Goal: Information Seeking & Learning: Learn about a topic

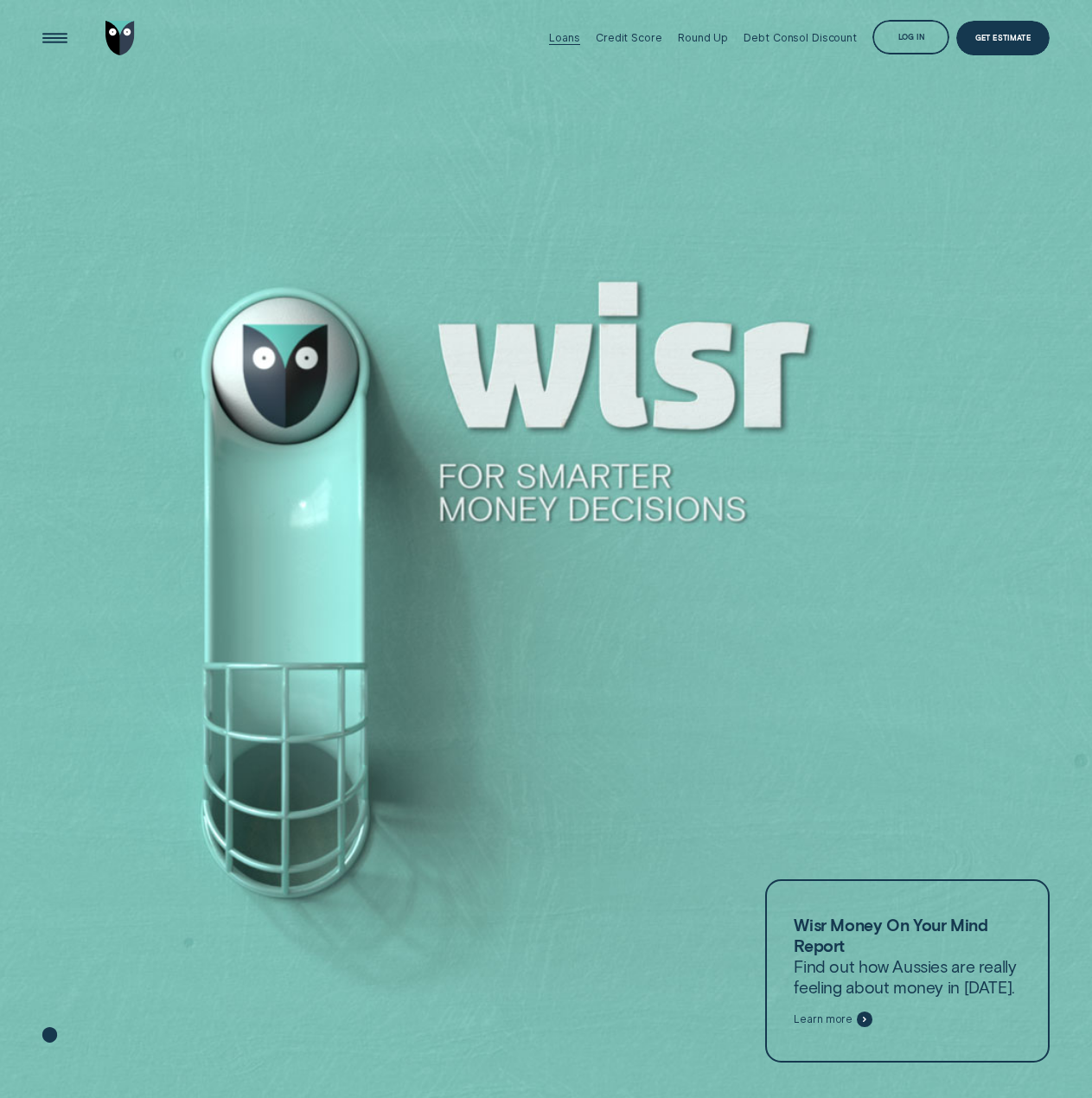
click at [564, 32] on div "Loans" at bounding box center [564, 37] width 30 height 13
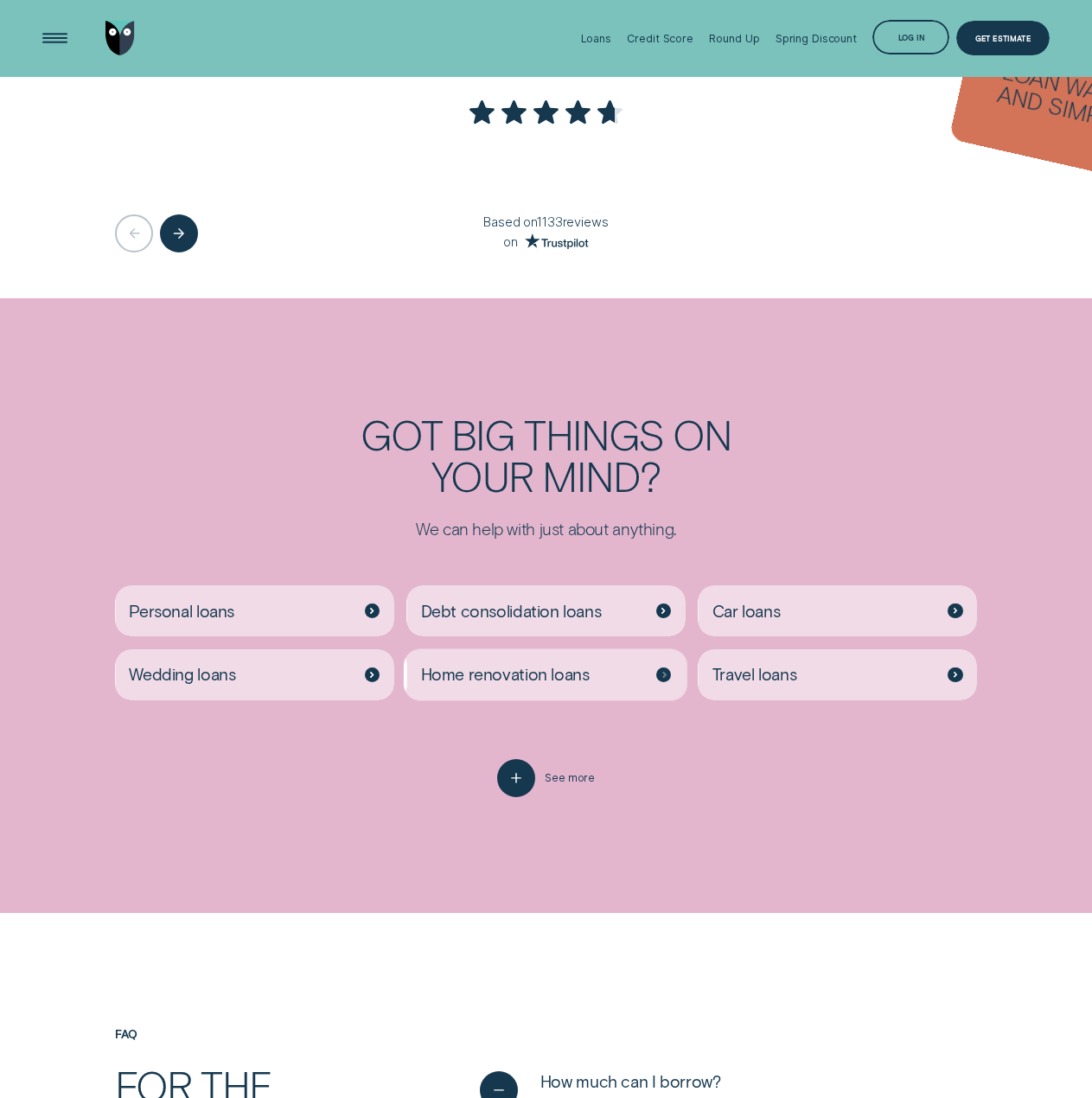
scroll to position [3026, 0]
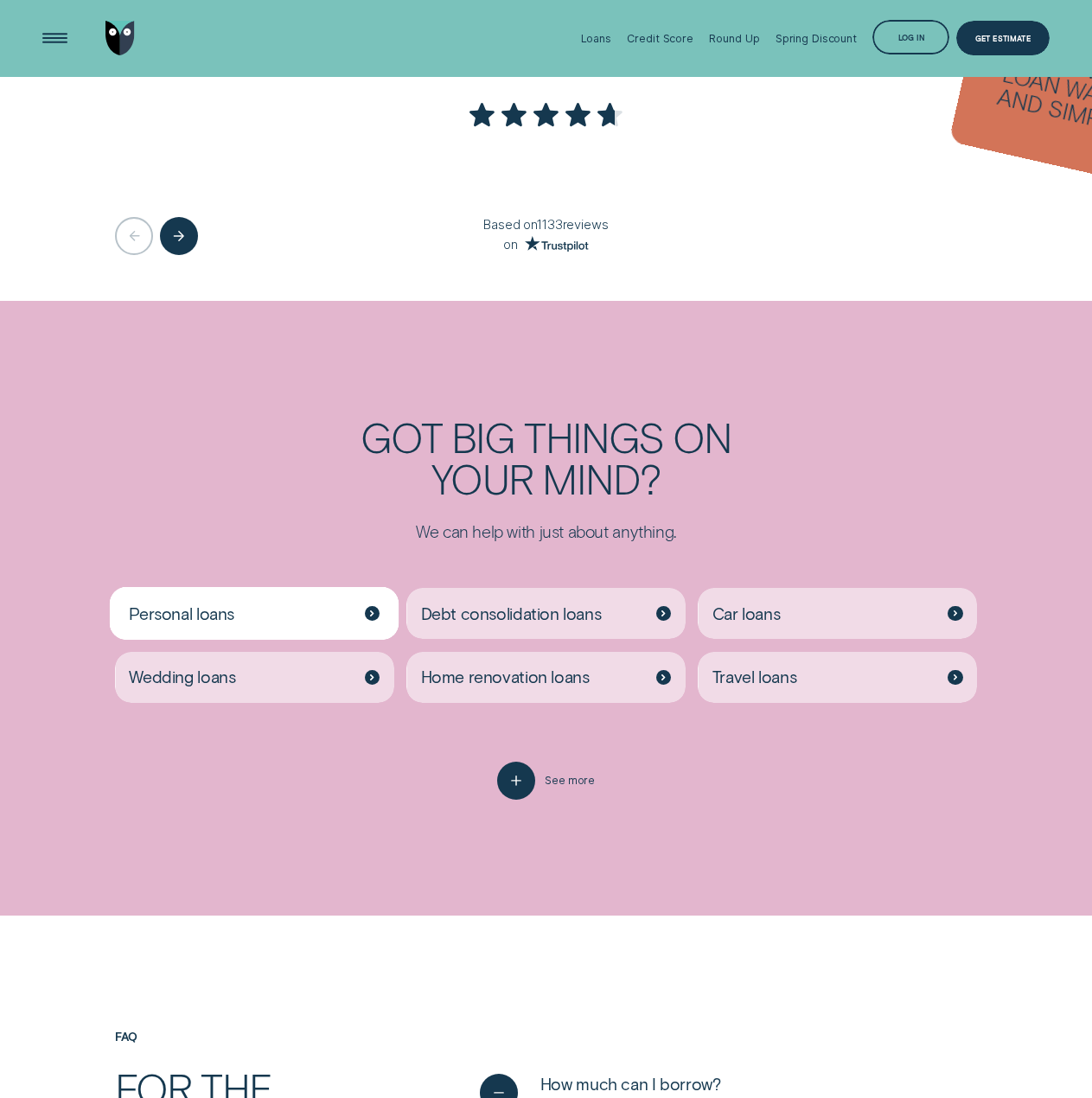
click at [225, 606] on span "Personal loans" at bounding box center [181, 614] width 105 height 21
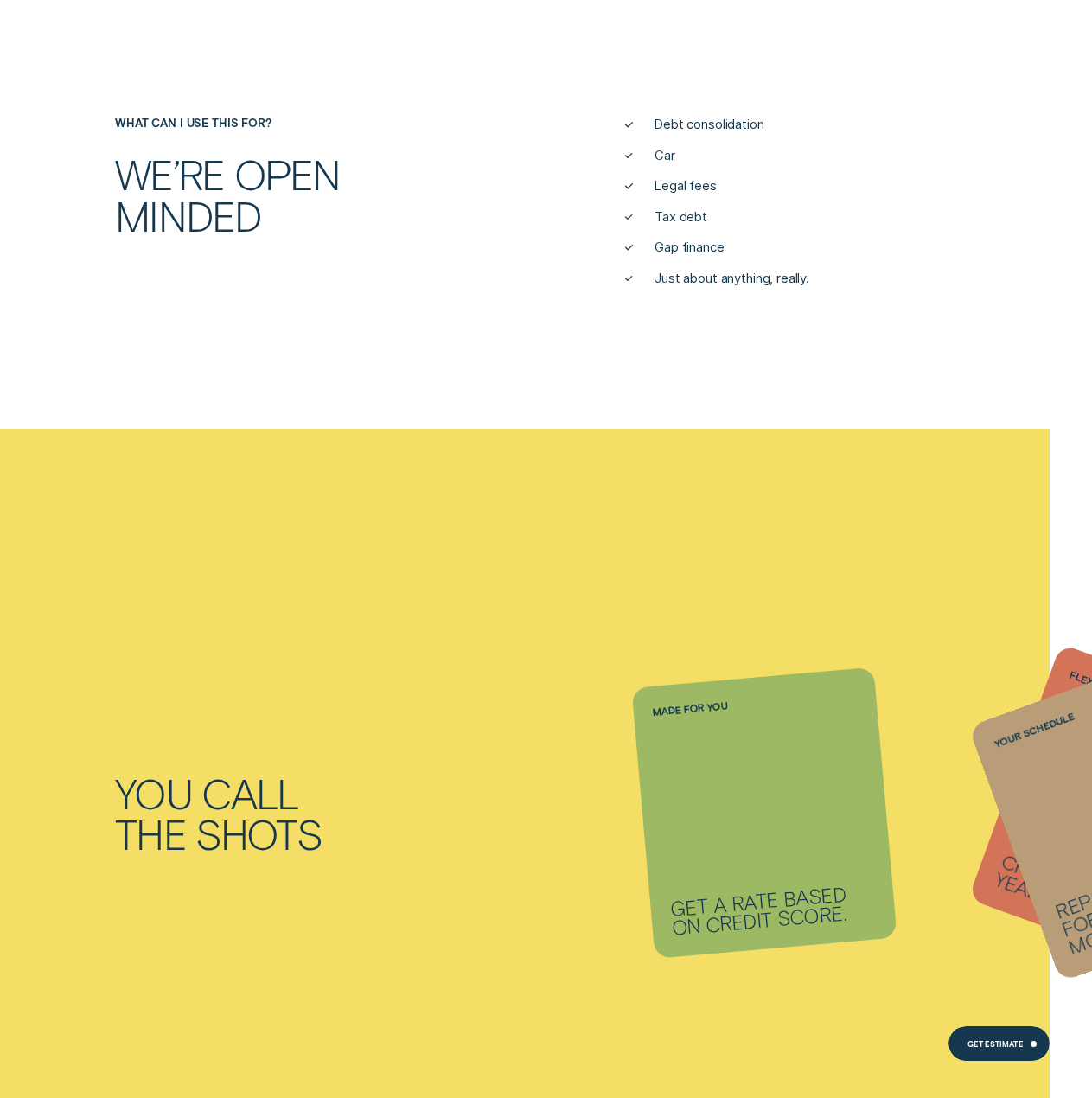
click at [626, 725] on div "You call the shots Made for you Get a rate based on credit score. Flexible term…" at bounding box center [546, 813] width 1092 height 767
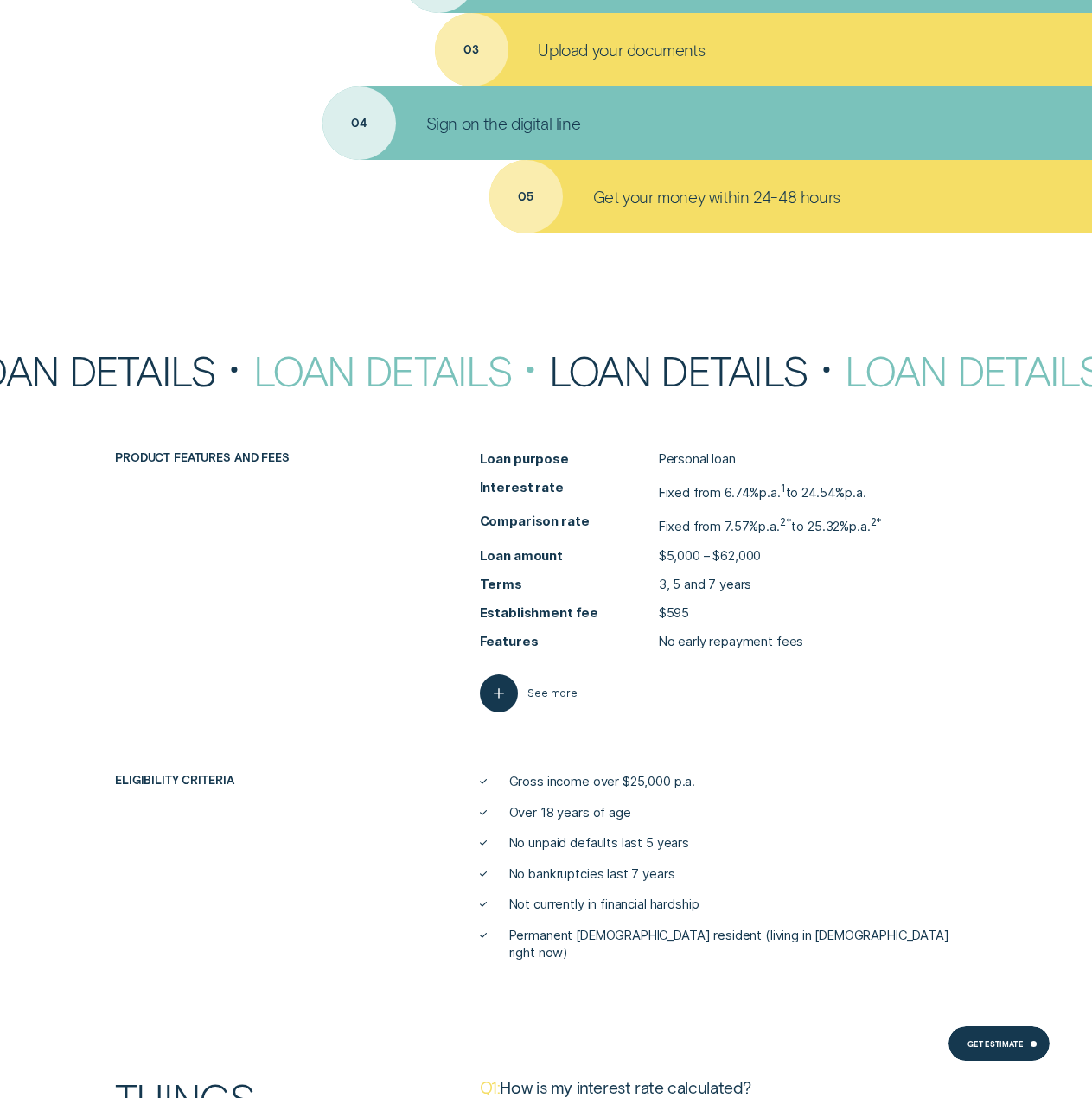
scroll to position [6053, 0]
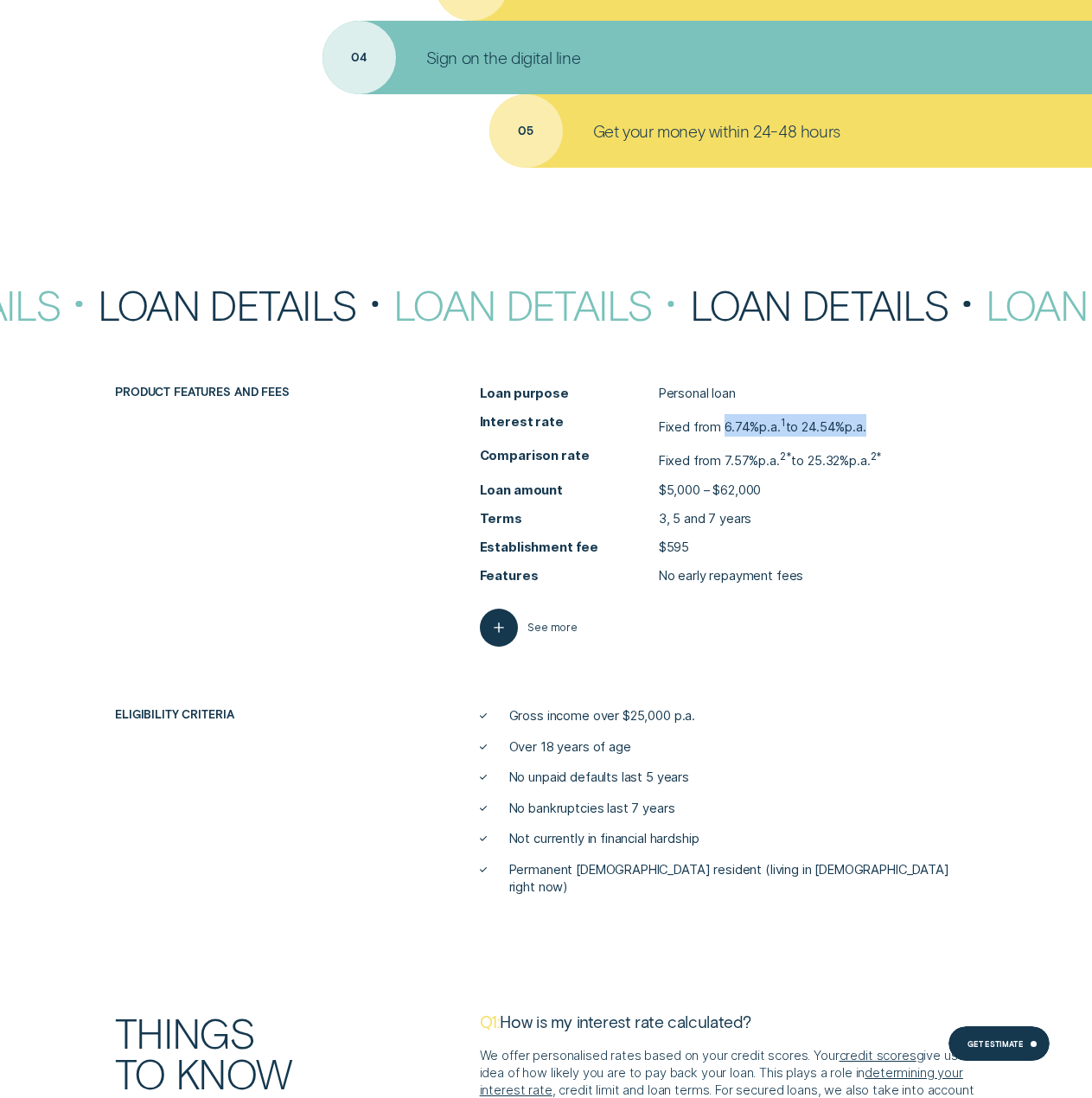
drag, startPoint x: 885, startPoint y: 425, endPoint x: 727, endPoint y: 432, distance: 158.2
click at [727, 432] on li "Interest rate Fixed from 6.74% p.a. 1 to 24.54% p.a." at bounding box center [728, 425] width 497 height 23
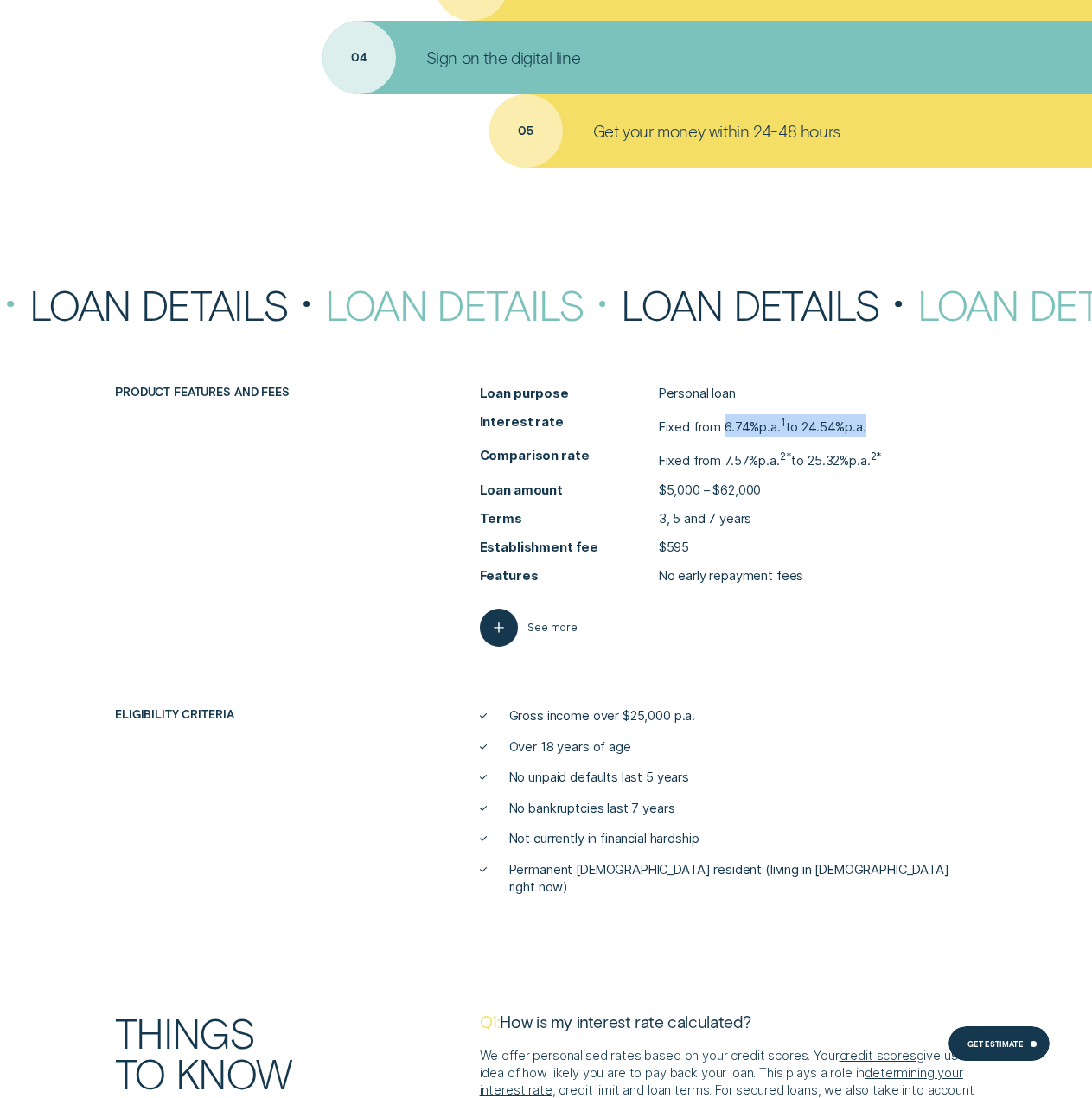
copy p "6.74% p.a. 1 to 24.54% p.a."
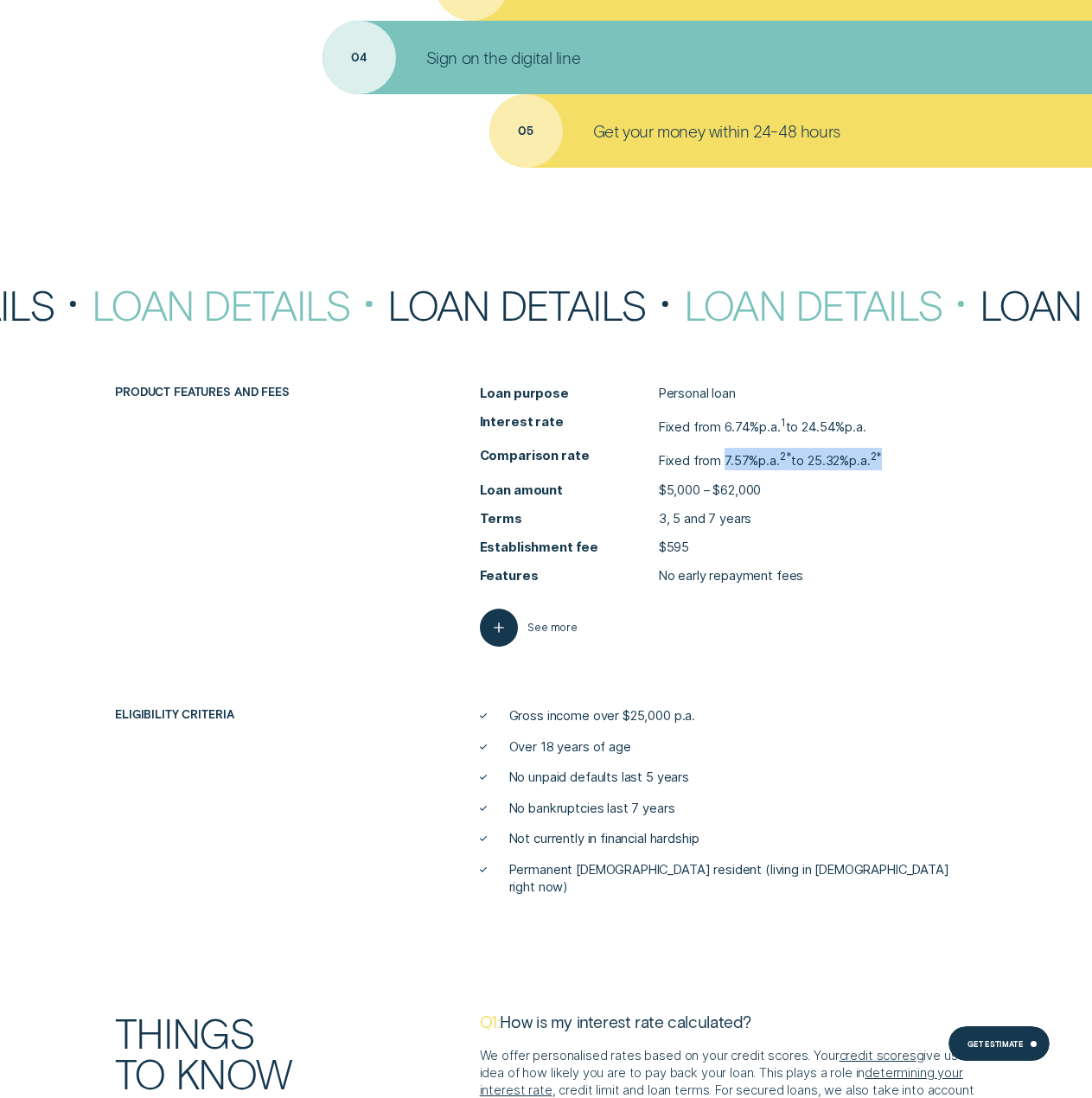
drag, startPoint x: 909, startPoint y: 457, endPoint x: 725, endPoint y: 462, distance: 184.1
click at [725, 462] on li "Comparison rate Fixed from 7.57% p.a. 2* to 25.32% p.a. 2*" at bounding box center [728, 459] width 497 height 23
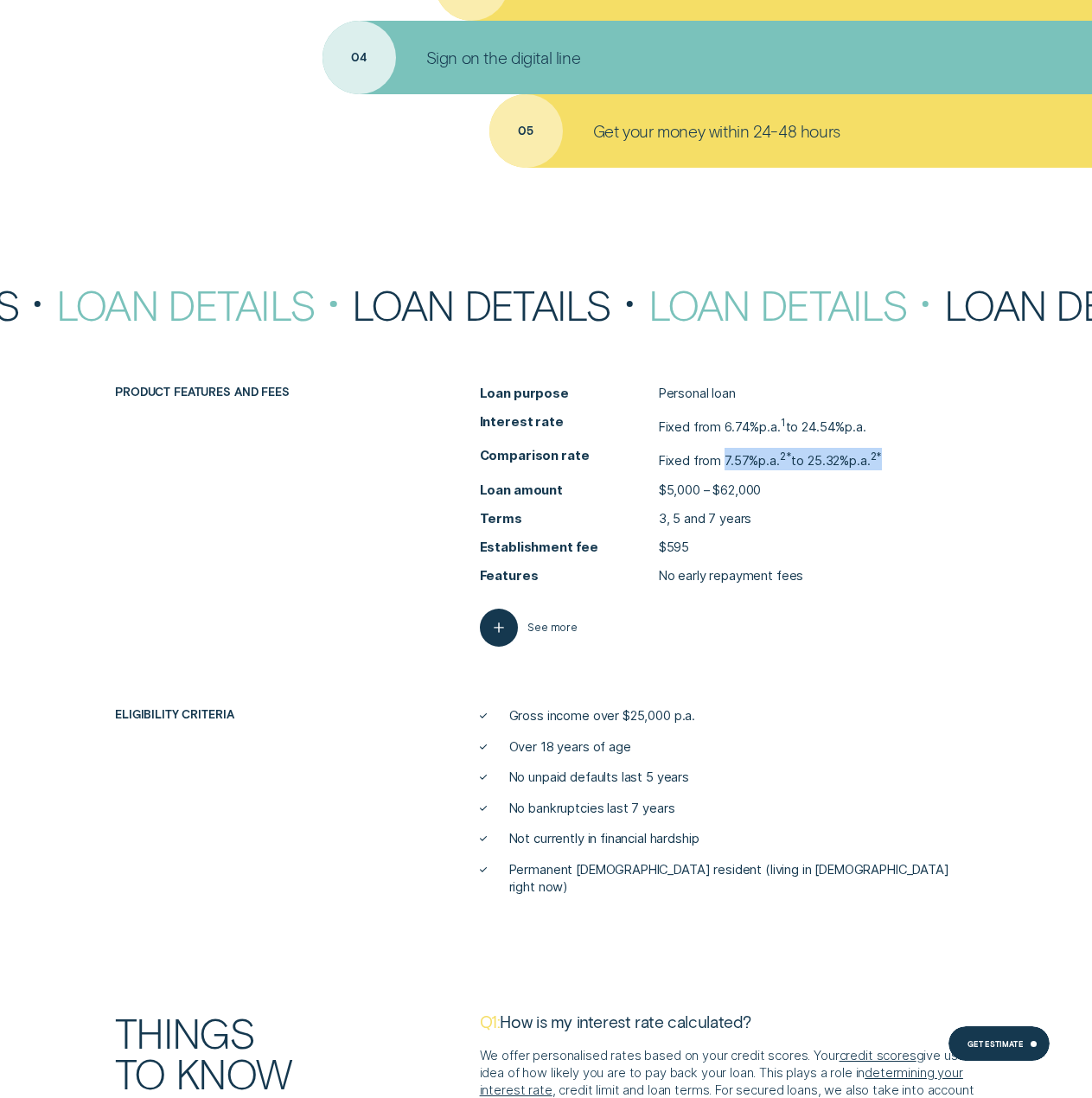
copy p "7.57% p.a. 2* to 25.32% p.a. 2*"
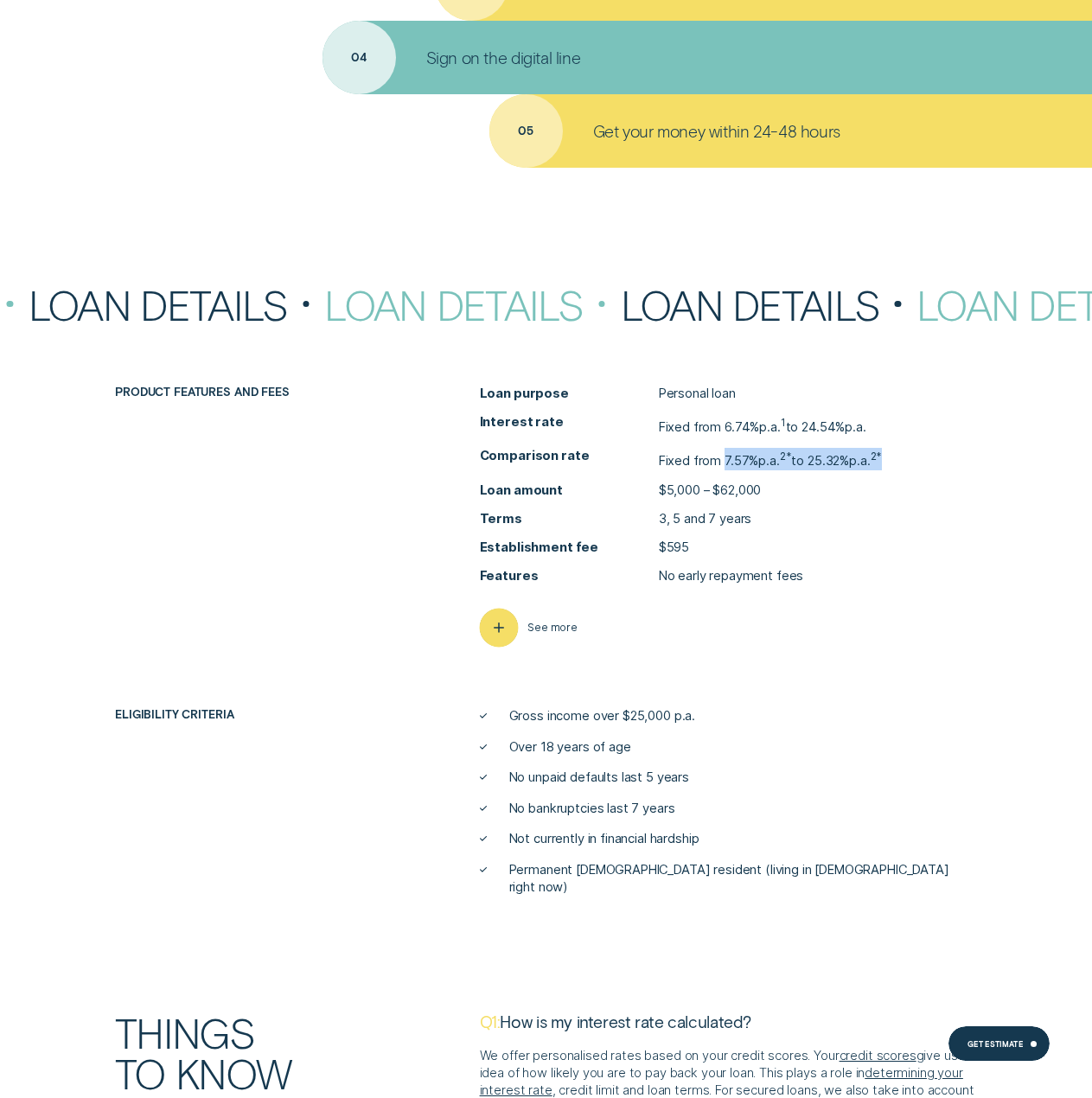
click at [510, 627] on div "button" at bounding box center [499, 627] width 39 height 39
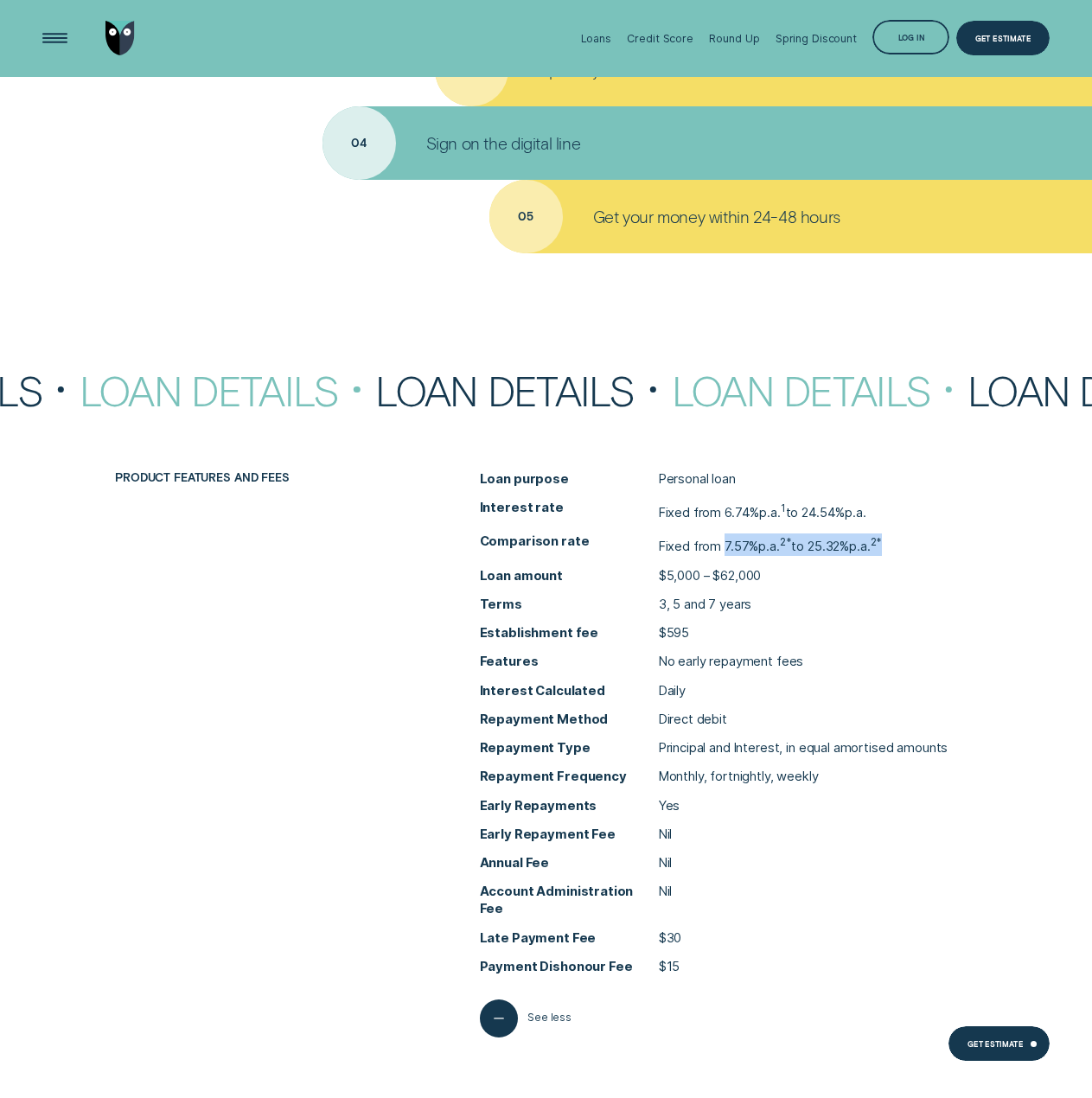
scroll to position [5966, 0]
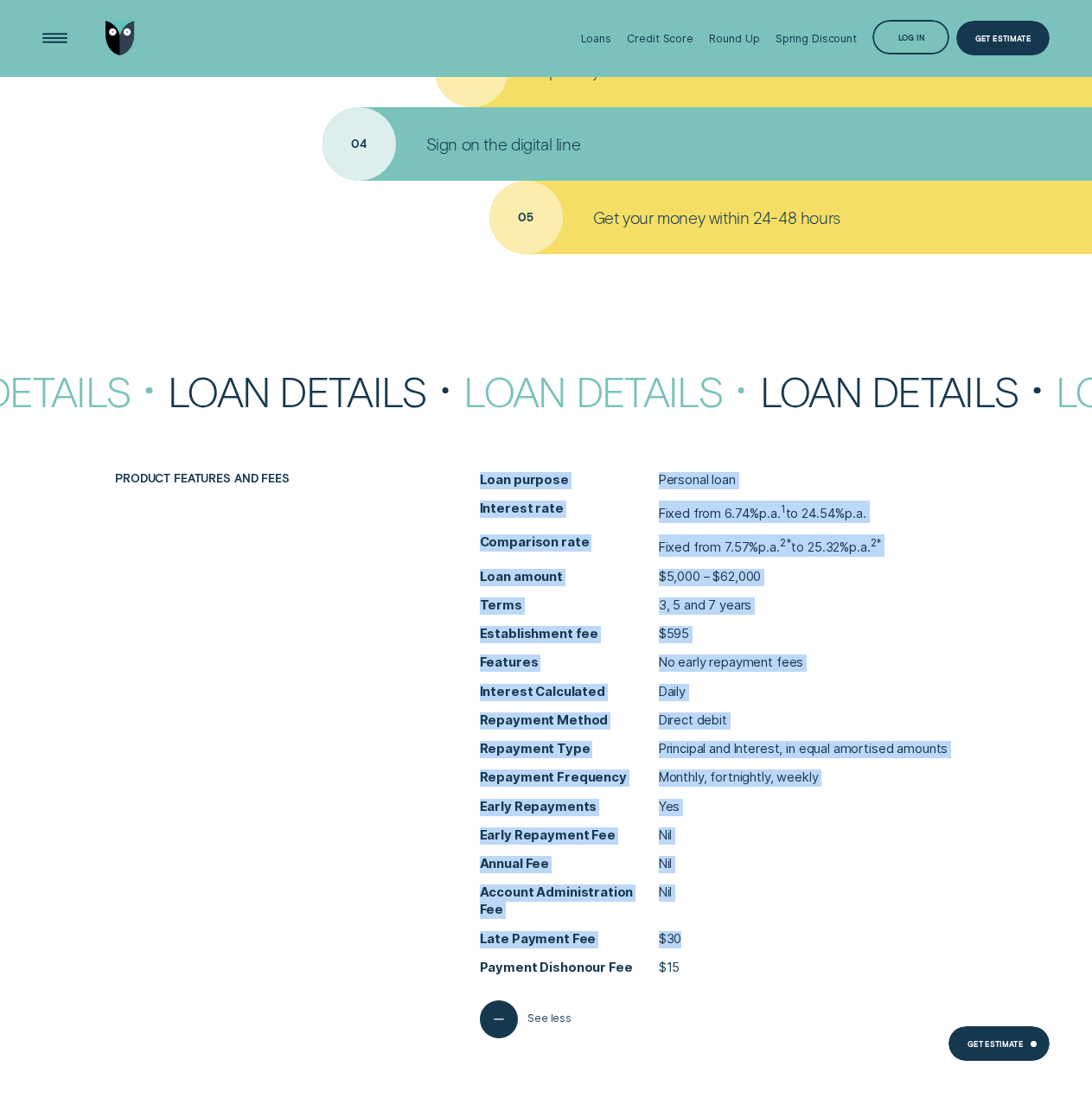
drag, startPoint x: 711, startPoint y: 929, endPoint x: 459, endPoint y: 458, distance: 534.2
click at [440, 459] on div "Loan Details Loan Details Loan Details Loan Details Loan Details Loan Details L…" at bounding box center [546, 828] width 1092 height 918
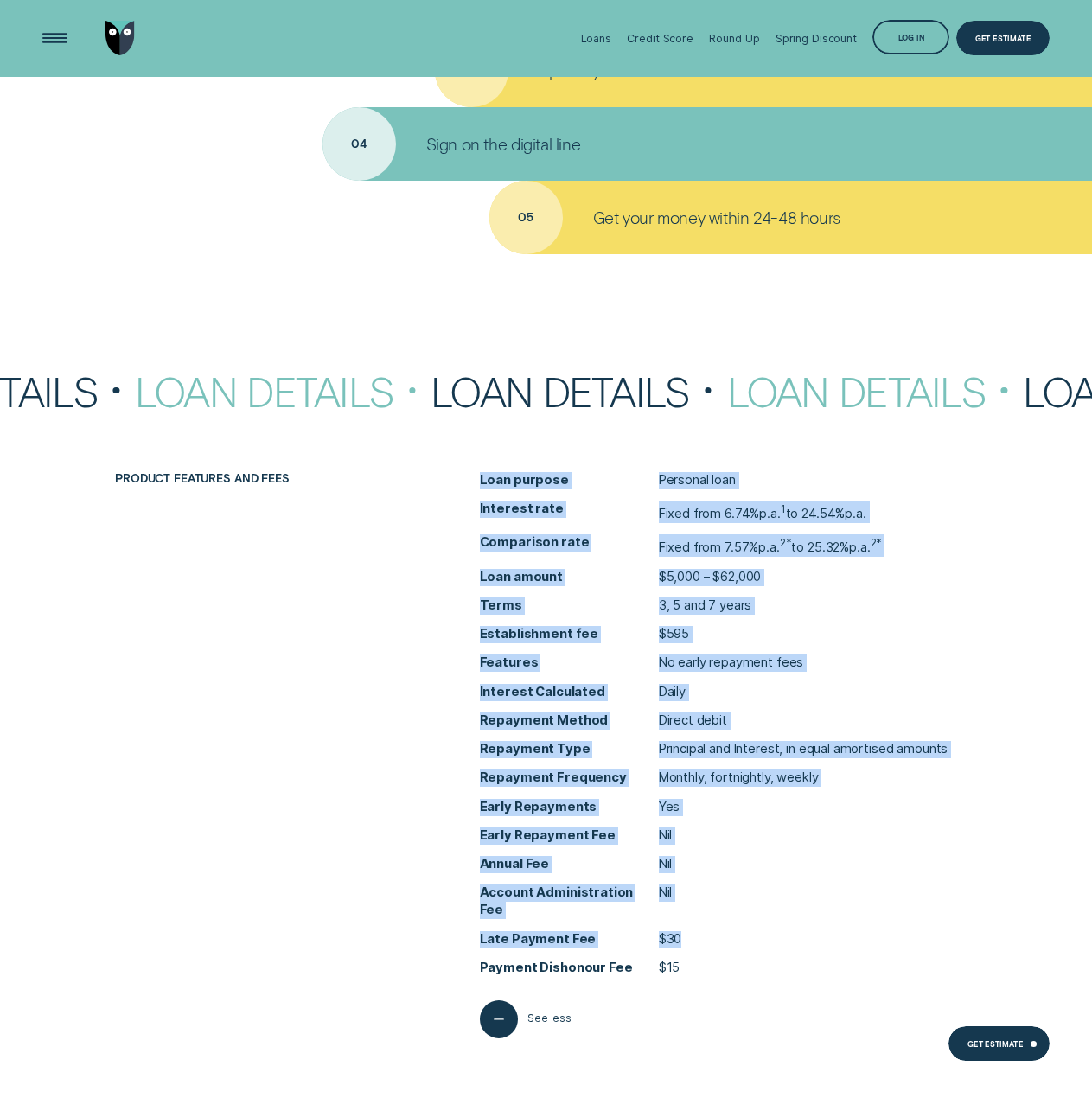
click at [766, 748] on p "Principal and Interest, in equal amortised amounts" at bounding box center [803, 750] width 290 height 17
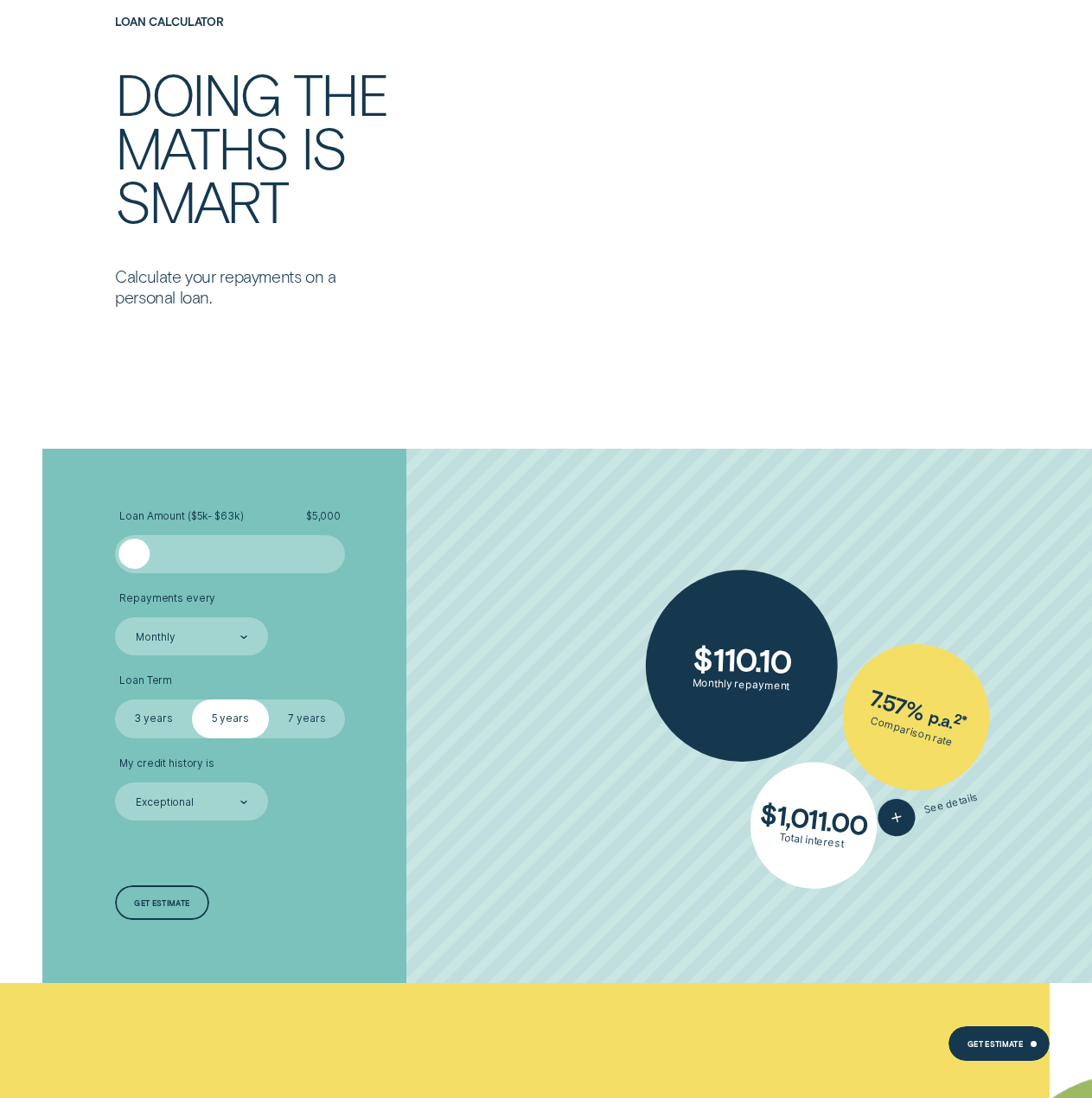
scroll to position [4150, 0]
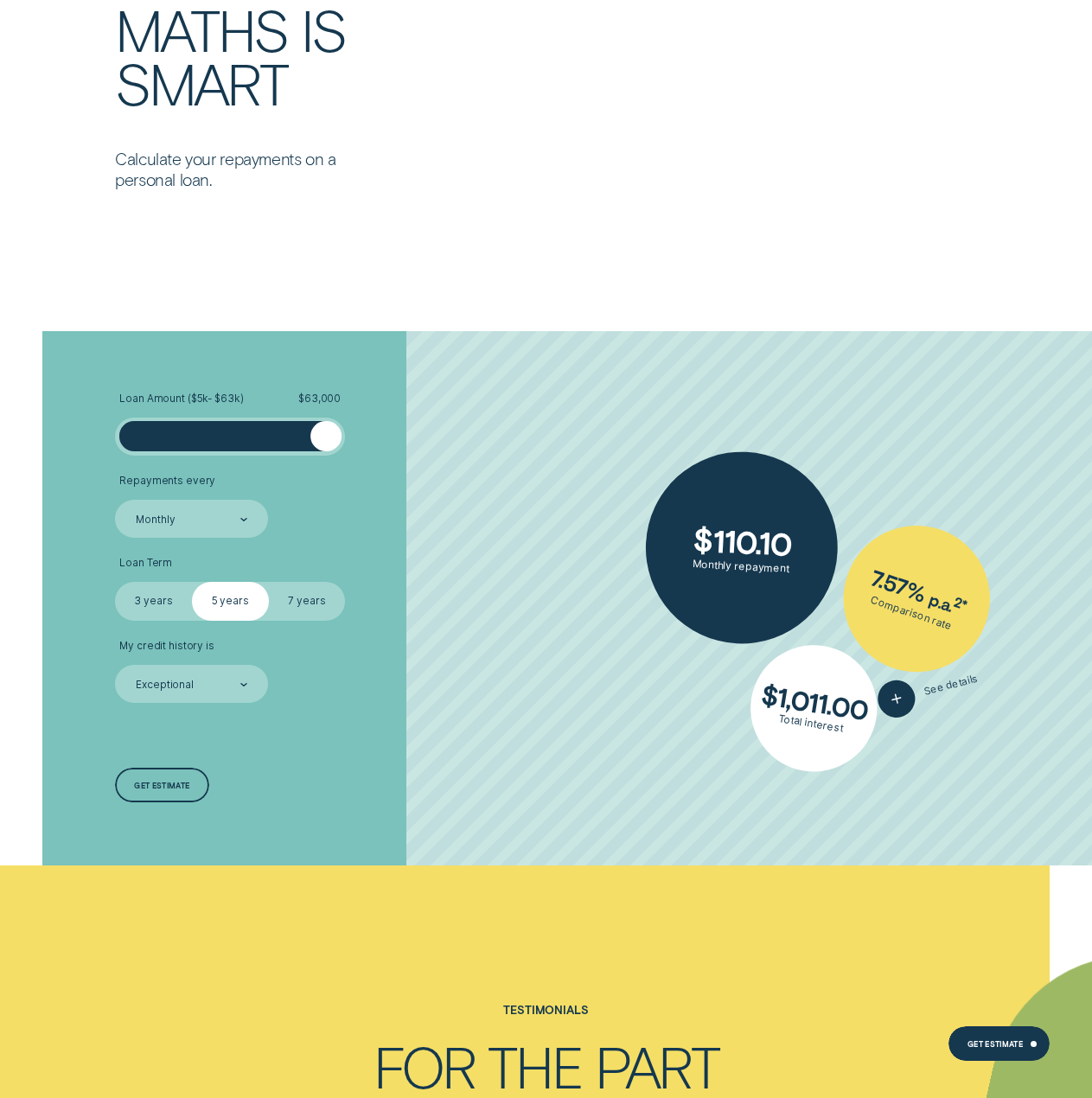
click at [534, 400] on div "Loan Amount ( $5k - $63k ) $ 63,000 Repayments every Monthly Loan Term Select L…" at bounding box center [546, 599] width 1021 height 535
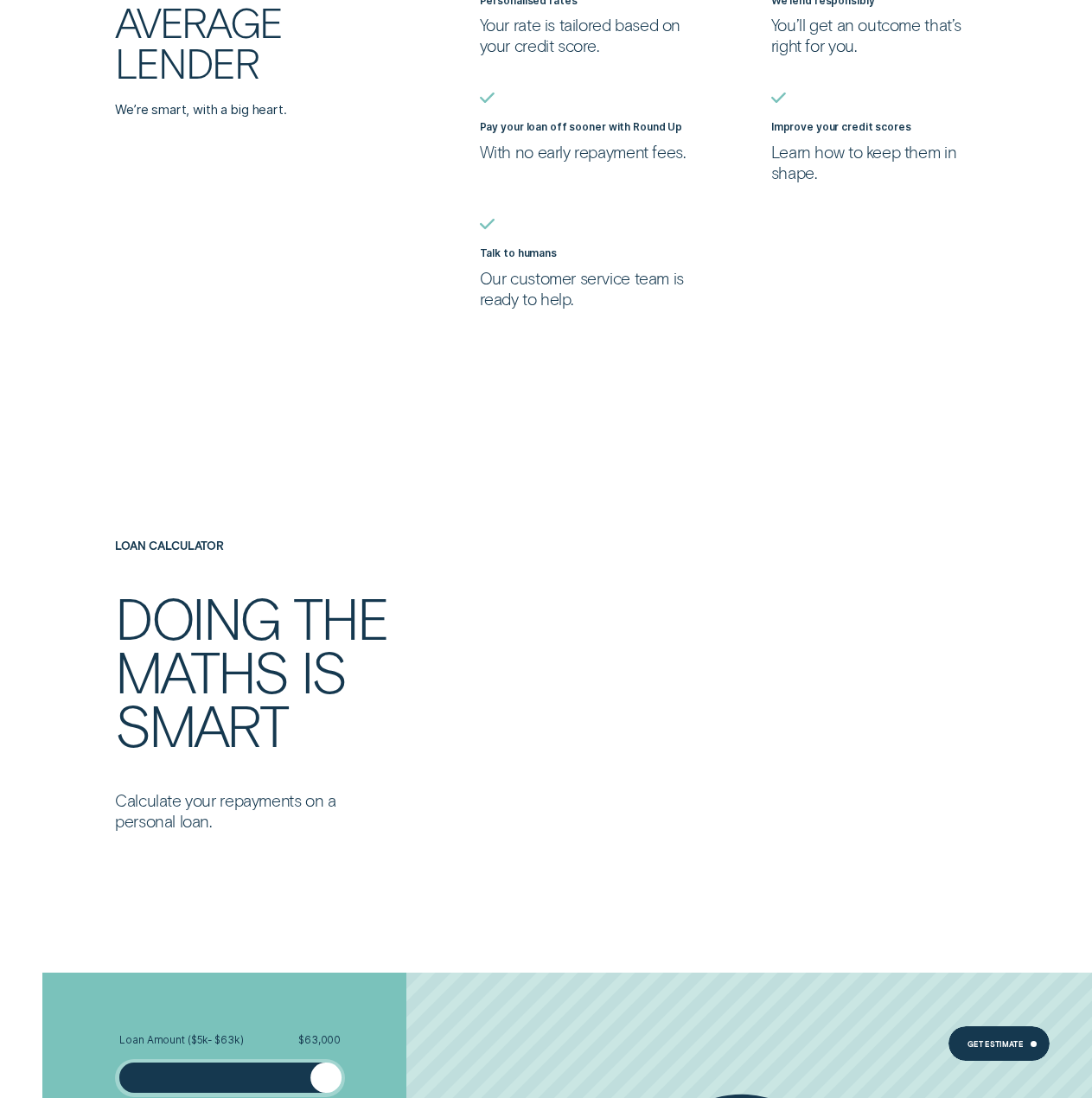
scroll to position [3978, 0]
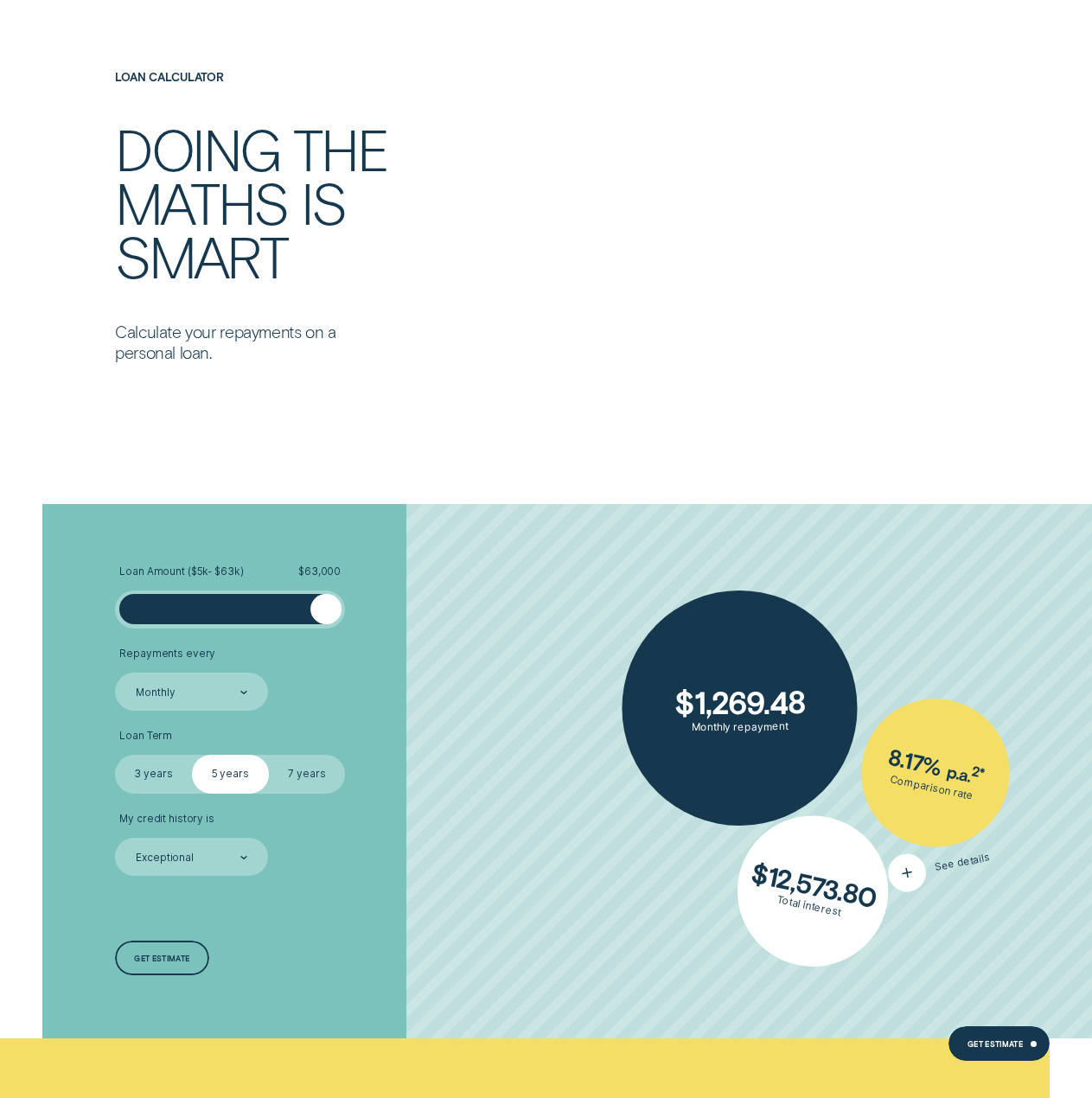
click at [908, 866] on icon "button" at bounding box center [908, 874] width 23 height 30
